Goal: Task Accomplishment & Management: Use online tool/utility

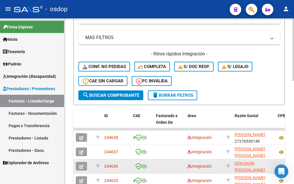
scroll to position [138, 0]
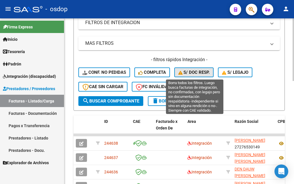
click at [194, 72] on span "S/ Doc Resp." at bounding box center [194, 72] width 32 height 5
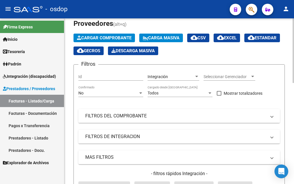
scroll to position [29, 0]
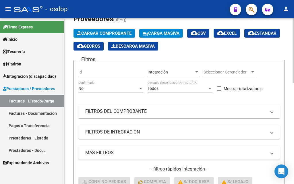
click at [127, 112] on mat-panel-title "FILTROS DEL COMPROBANTE" at bounding box center [175, 111] width 181 height 6
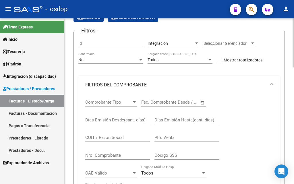
scroll to position [86, 0]
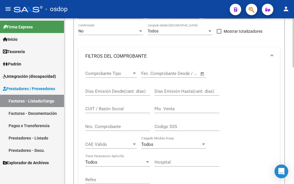
click at [87, 108] on input "CUIT / Razón Social" at bounding box center [117, 108] width 65 height 5
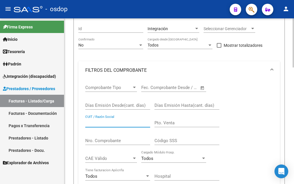
scroll to position [36, 0]
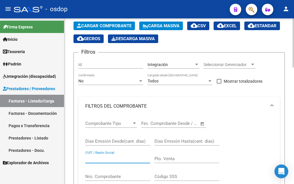
click at [293, 76] on div at bounding box center [292, 53] width 1 height 49
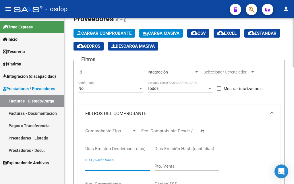
scroll to position [57, 0]
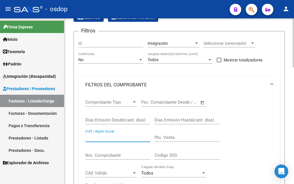
click at [123, 84] on mat-panel-title "FILTROS DEL COMPROBANTE" at bounding box center [175, 85] width 181 height 6
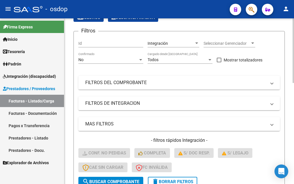
scroll to position [143, 0]
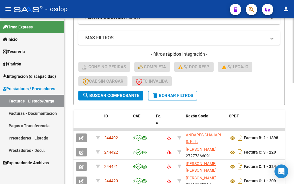
click at [176, 96] on span "delete Borrar Filtros" at bounding box center [172, 95] width 41 height 5
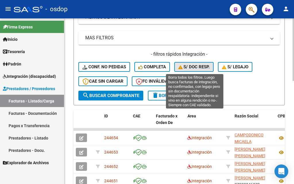
click at [201, 67] on span "S/ Doc Resp." at bounding box center [194, 66] width 32 height 5
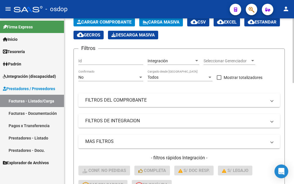
scroll to position [86, 0]
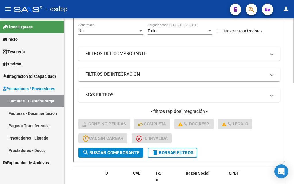
click at [178, 155] on button "delete Borrar Filtros" at bounding box center [172, 153] width 49 height 10
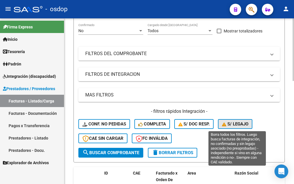
click at [238, 124] on span "S/ legajo" at bounding box center [235, 123] width 26 height 5
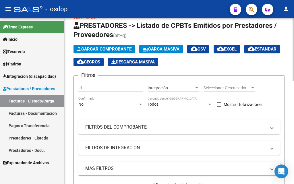
scroll to position [0, 0]
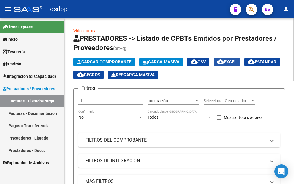
click at [234, 63] on span "cloud_download EXCEL" at bounding box center [227, 61] width 20 height 5
click at [287, 7] on mat-icon "person" at bounding box center [285, 8] width 7 height 7
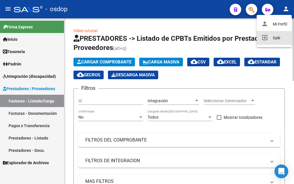
click at [276, 39] on button "exit_to_app Salir" at bounding box center [273, 38] width 35 height 14
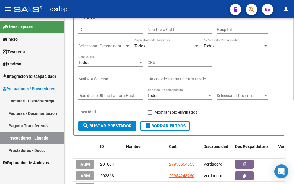
scroll to position [57, 0]
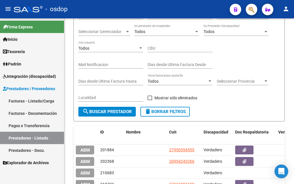
click at [22, 99] on link "Facturas - Listado/Carga" at bounding box center [32, 101] width 64 height 12
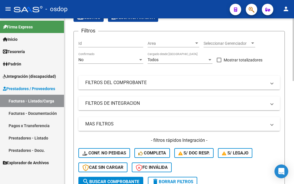
click at [112, 123] on mat-panel-title "MAS FILTROS" at bounding box center [175, 124] width 181 height 6
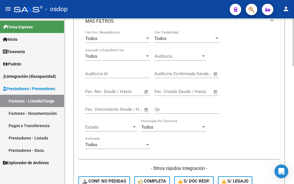
scroll to position [172, 0]
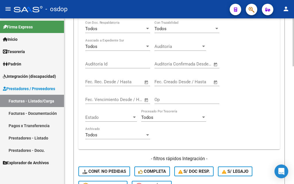
click at [214, 82] on span "Open calendar" at bounding box center [216, 82] width 14 height 14
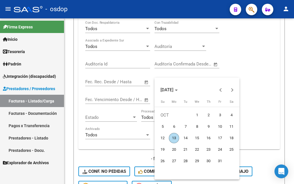
click at [174, 137] on span "13" at bounding box center [174, 138] width 10 height 10
type input "[DATE]"
click at [174, 140] on span "13" at bounding box center [174, 138] width 10 height 10
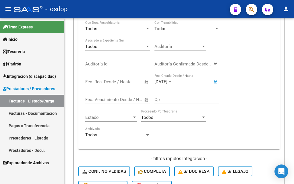
type input "[DATE]"
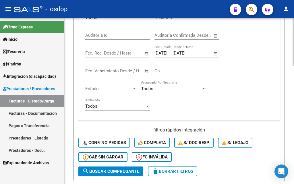
click at [107, 173] on span "search Buscar Comprobante" at bounding box center [110, 171] width 57 height 5
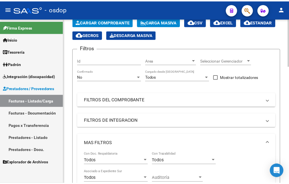
scroll to position [29, 0]
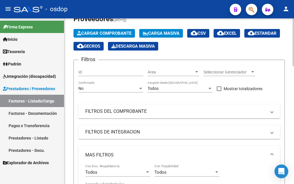
click at [232, 36] on button "cloud_download EXCEL" at bounding box center [226, 33] width 26 height 9
click at [286, 10] on mat-icon "person" at bounding box center [285, 8] width 7 height 7
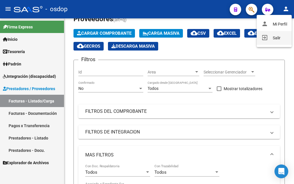
click at [273, 37] on button "exit_to_app Salir" at bounding box center [273, 38] width 35 height 14
